Goal: Task Accomplishment & Management: Complete application form

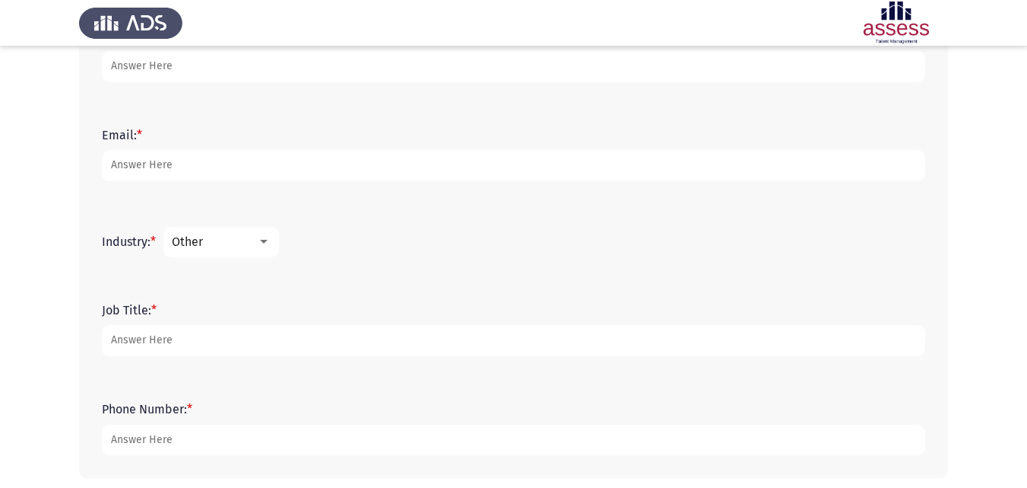
scroll to position [449, 0]
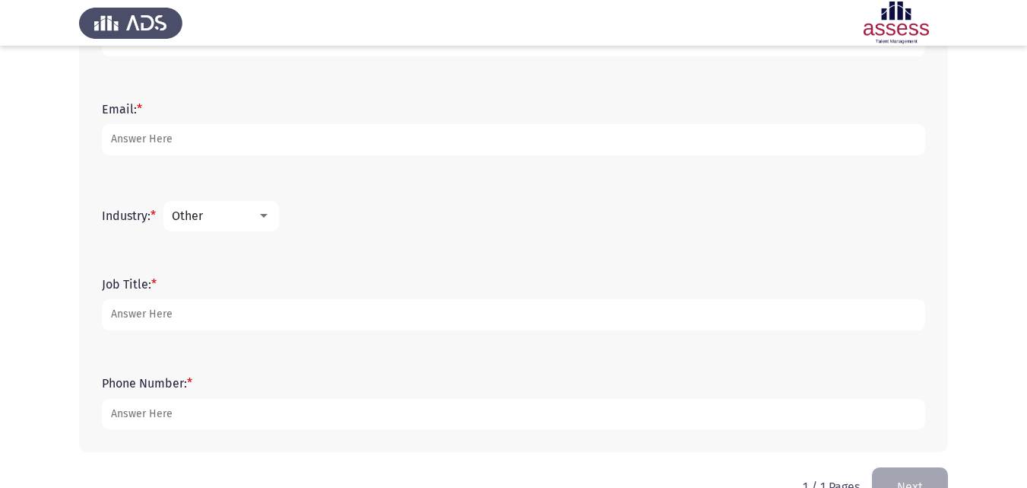
click at [266, 219] on div at bounding box center [264, 216] width 14 height 12
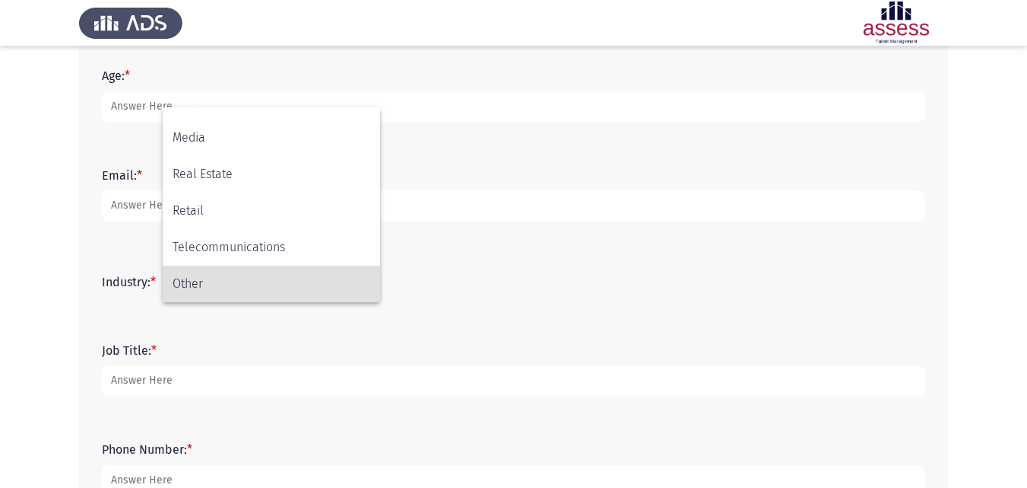
scroll to position [381, 0]
click at [544, 275] on div at bounding box center [513, 244] width 1027 height 488
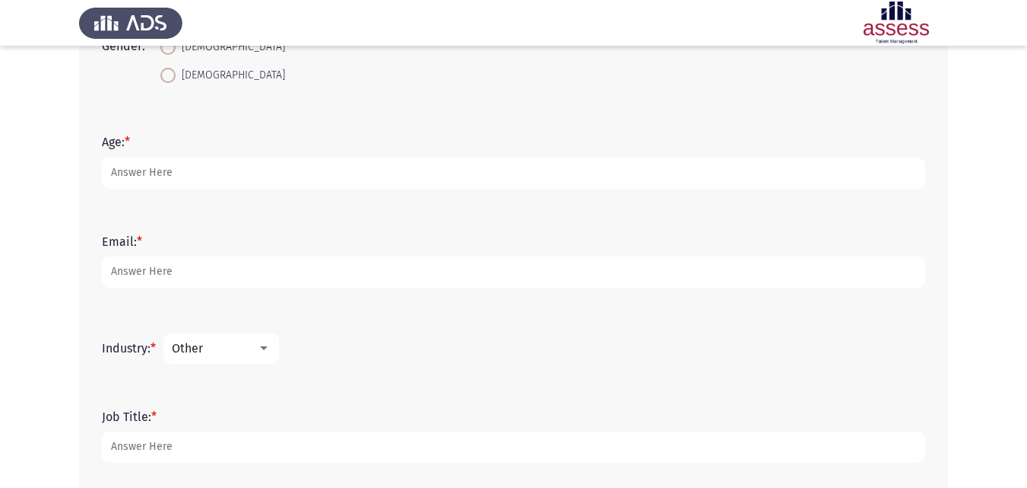
scroll to position [348, 0]
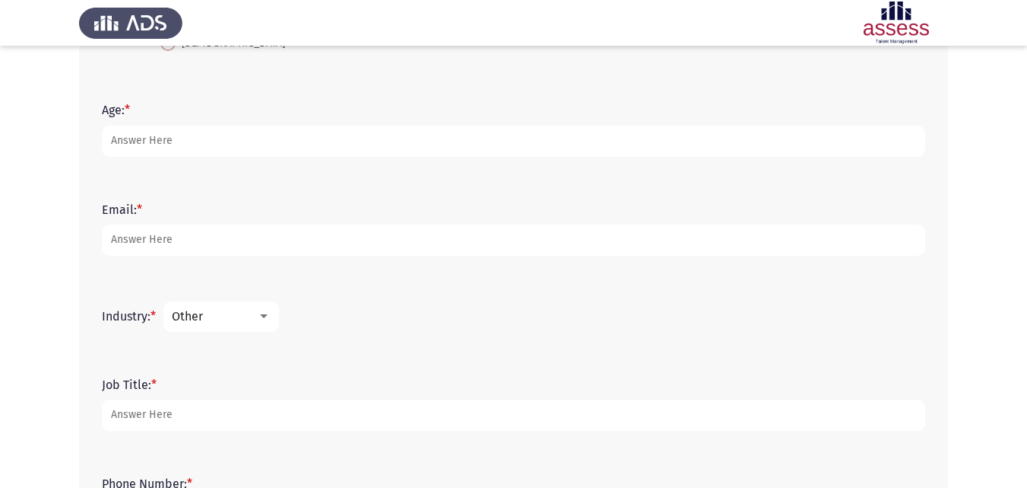
click at [271, 319] on div at bounding box center [264, 316] width 14 height 12
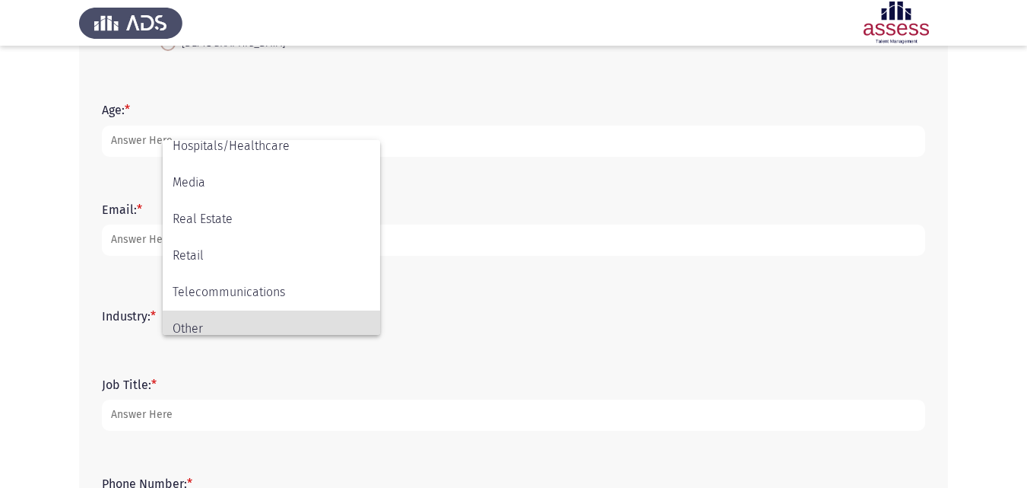
scroll to position [499, 0]
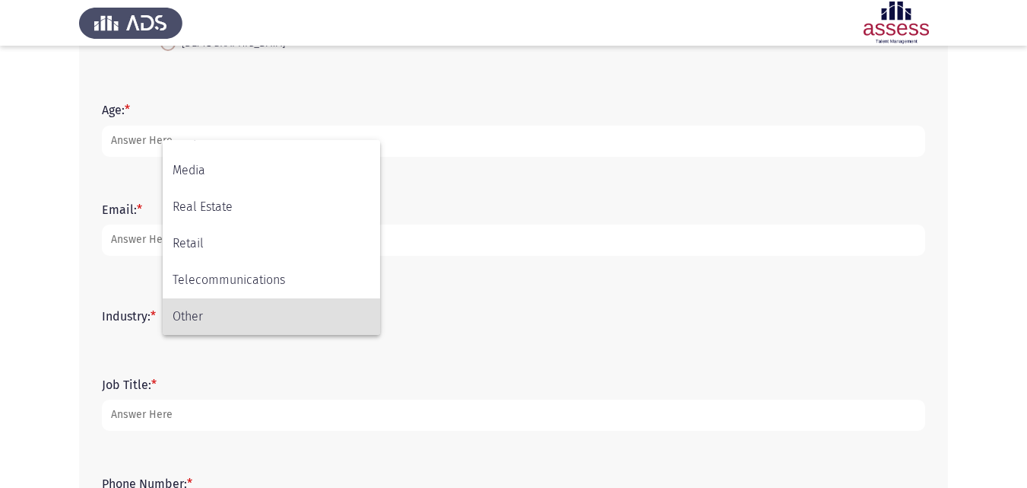
click at [408, 335] on div at bounding box center [513, 244] width 1027 height 488
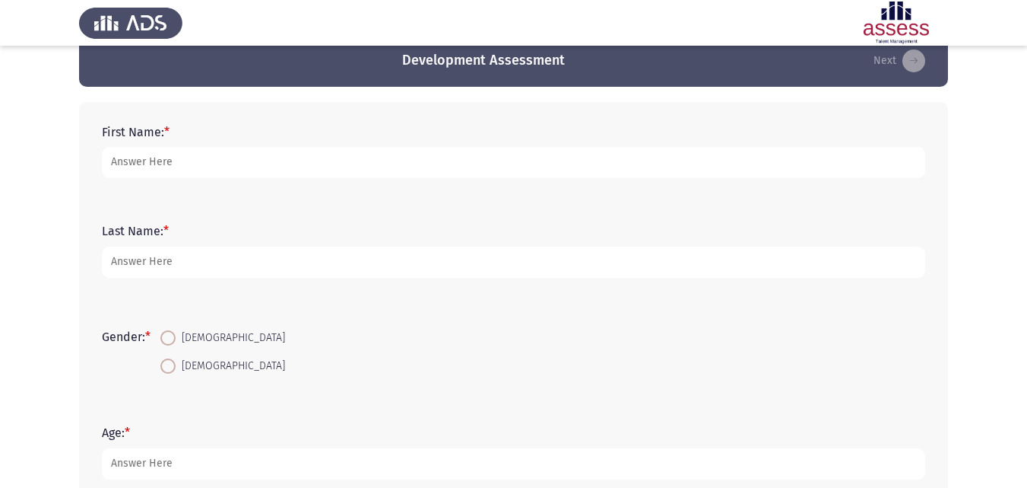
scroll to position [0, 0]
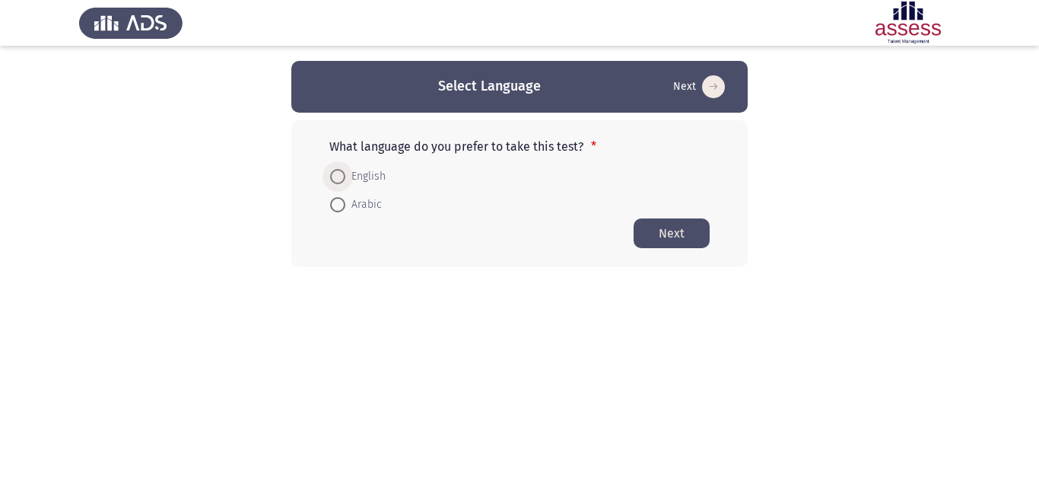
click at [345, 173] on span at bounding box center [337, 176] width 15 height 15
click at [345, 173] on input "English" at bounding box center [337, 176] width 15 height 15
radio input "true"
click at [667, 233] on button "Next" at bounding box center [672, 233] width 76 height 30
